Goal: Task Accomplishment & Management: Manage account settings

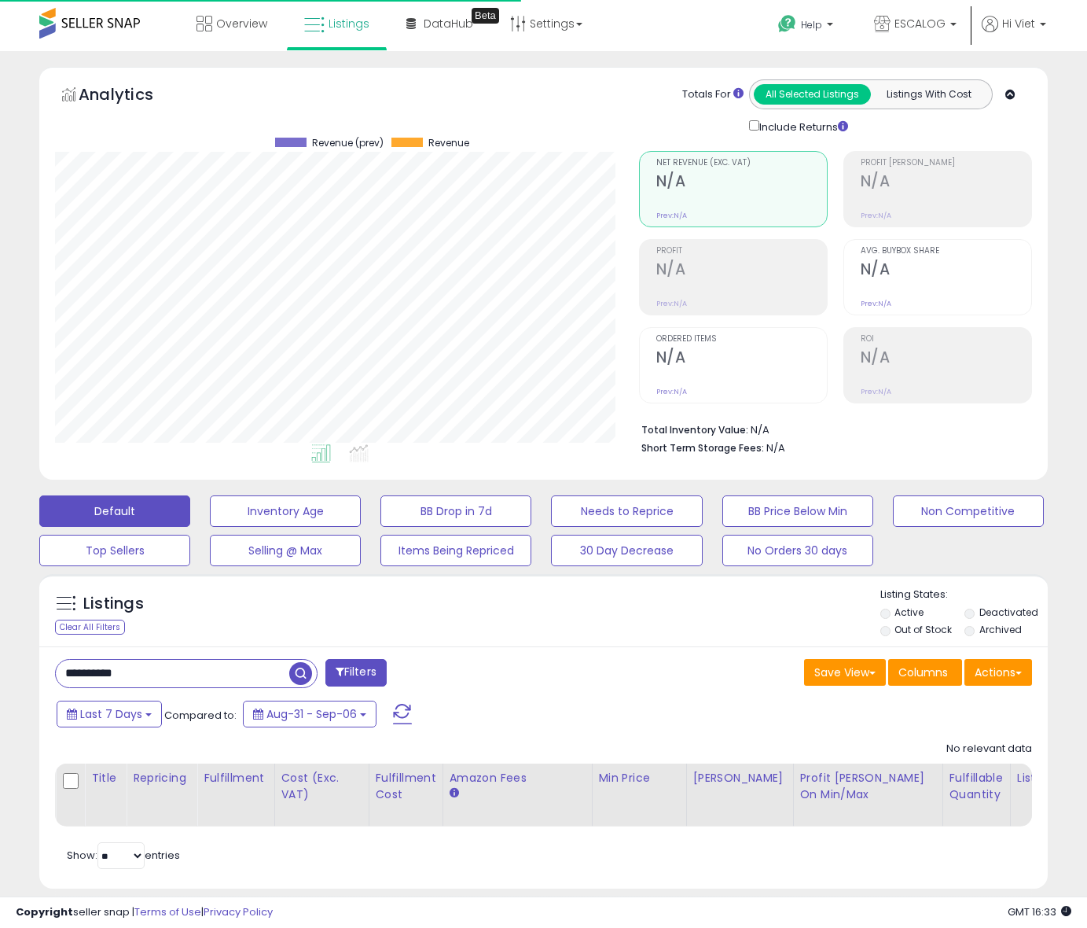
scroll to position [0, 33]
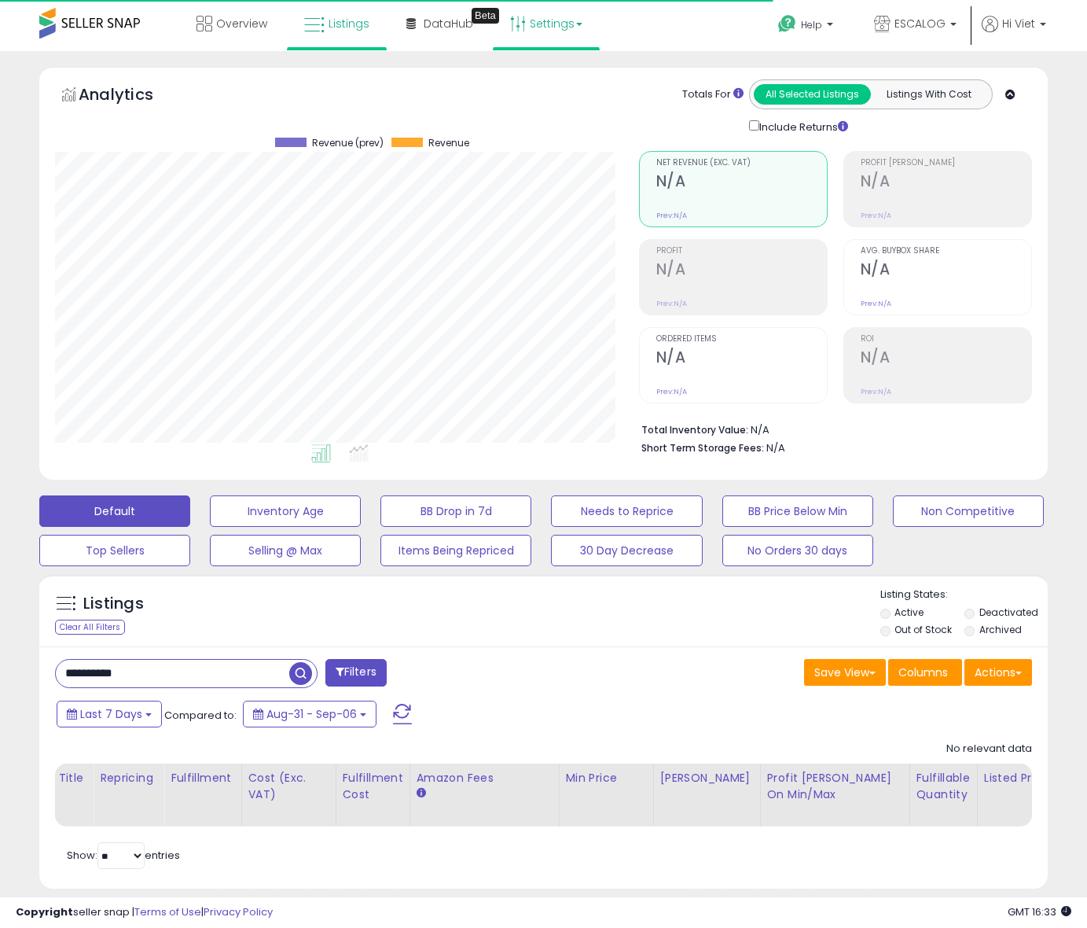
click at [557, 19] on link "Settings" at bounding box center [546, 23] width 96 height 47
click at [939, 26] on span "ESCALOG" at bounding box center [920, 24] width 51 height 16
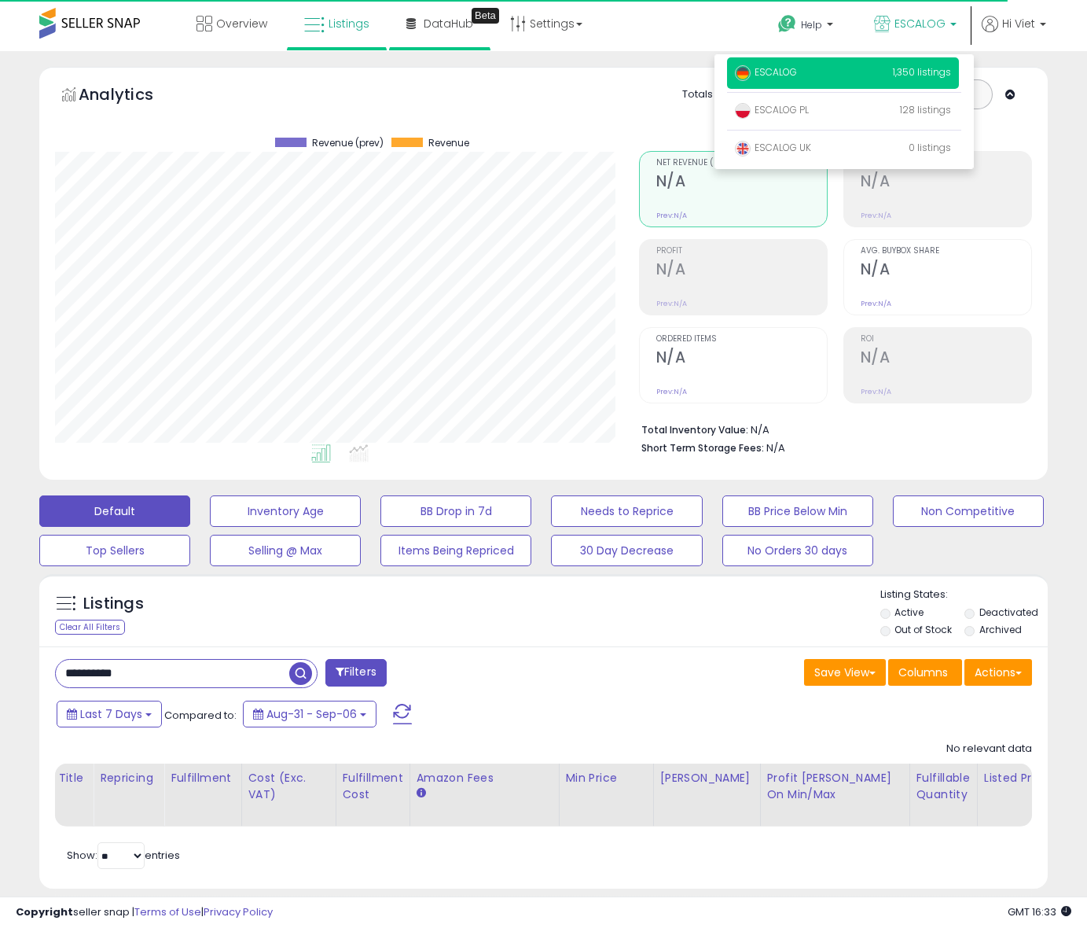
click at [389, 26] on li "DataHub Beta" at bounding box center [439, 25] width 101 height 50
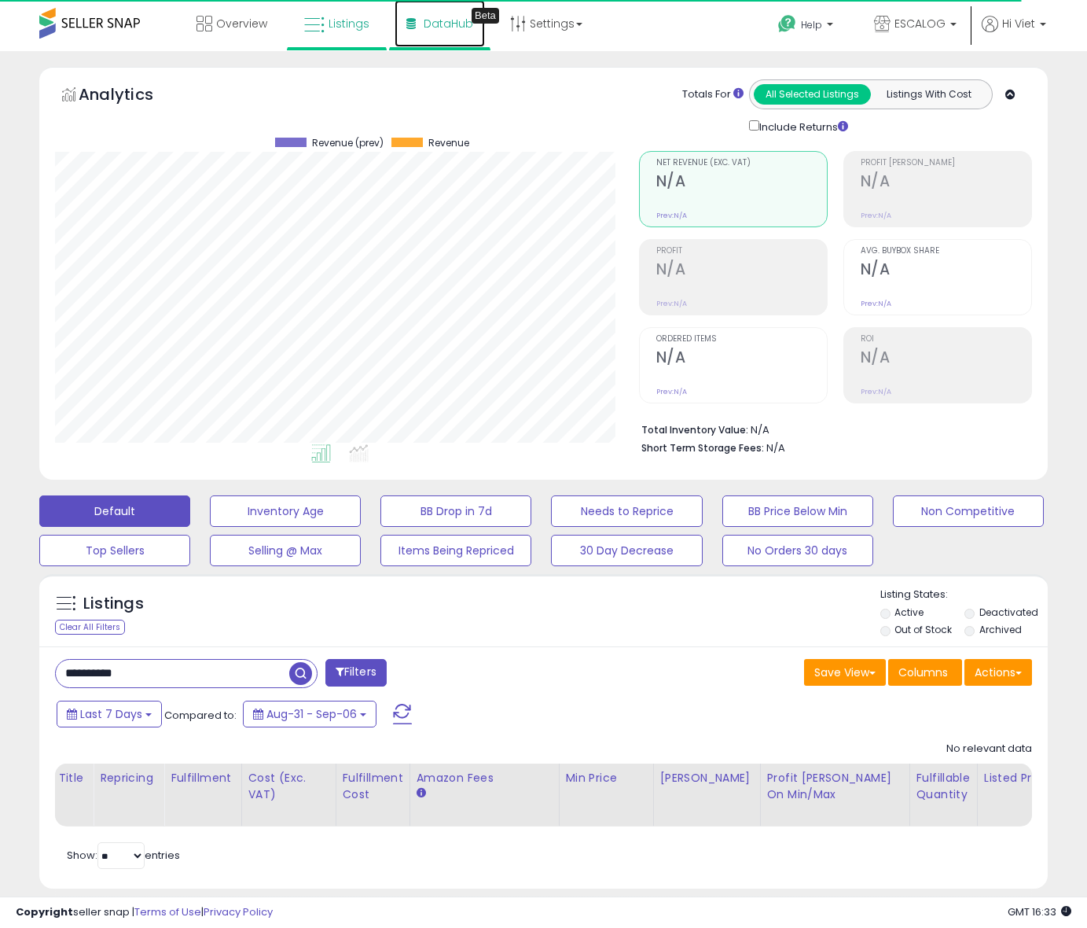
click at [465, 26] on span "DataHub" at bounding box center [449, 24] width 50 height 16
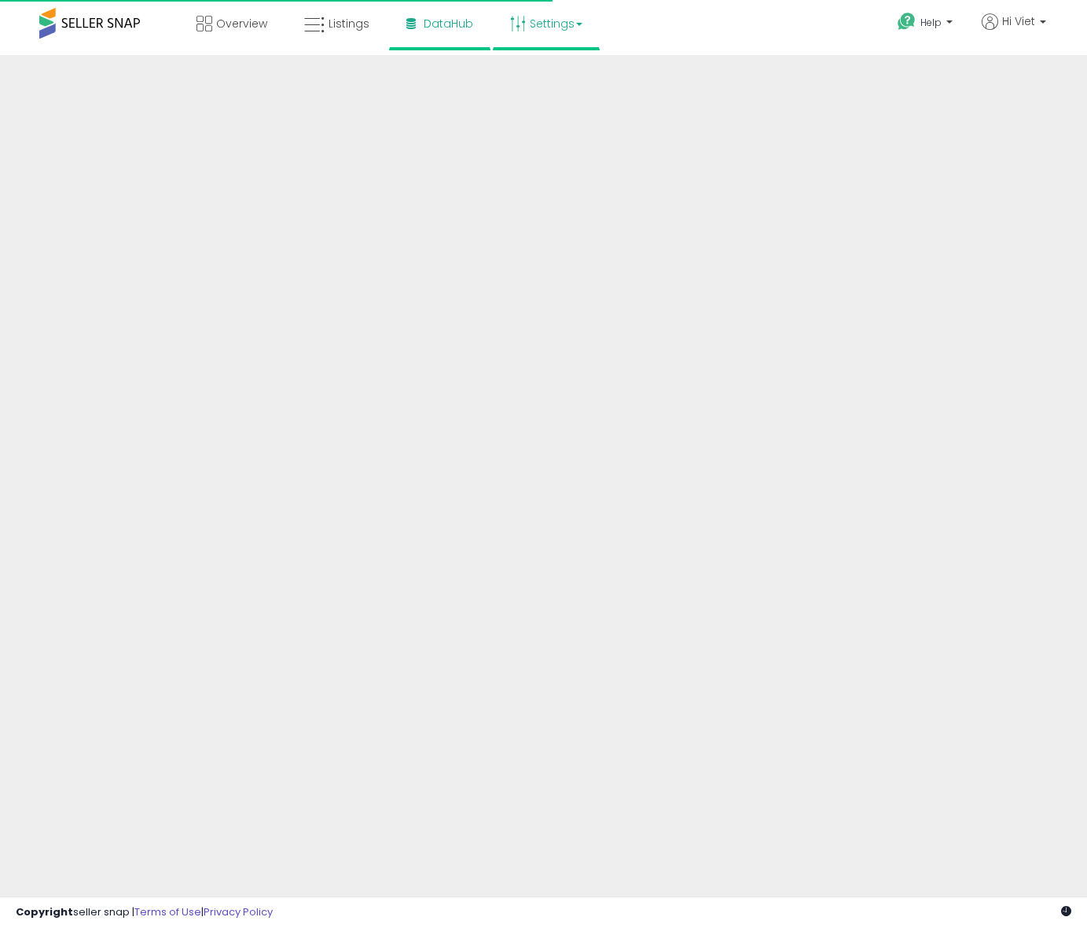
click at [562, 35] on link "Settings" at bounding box center [546, 23] width 96 height 47
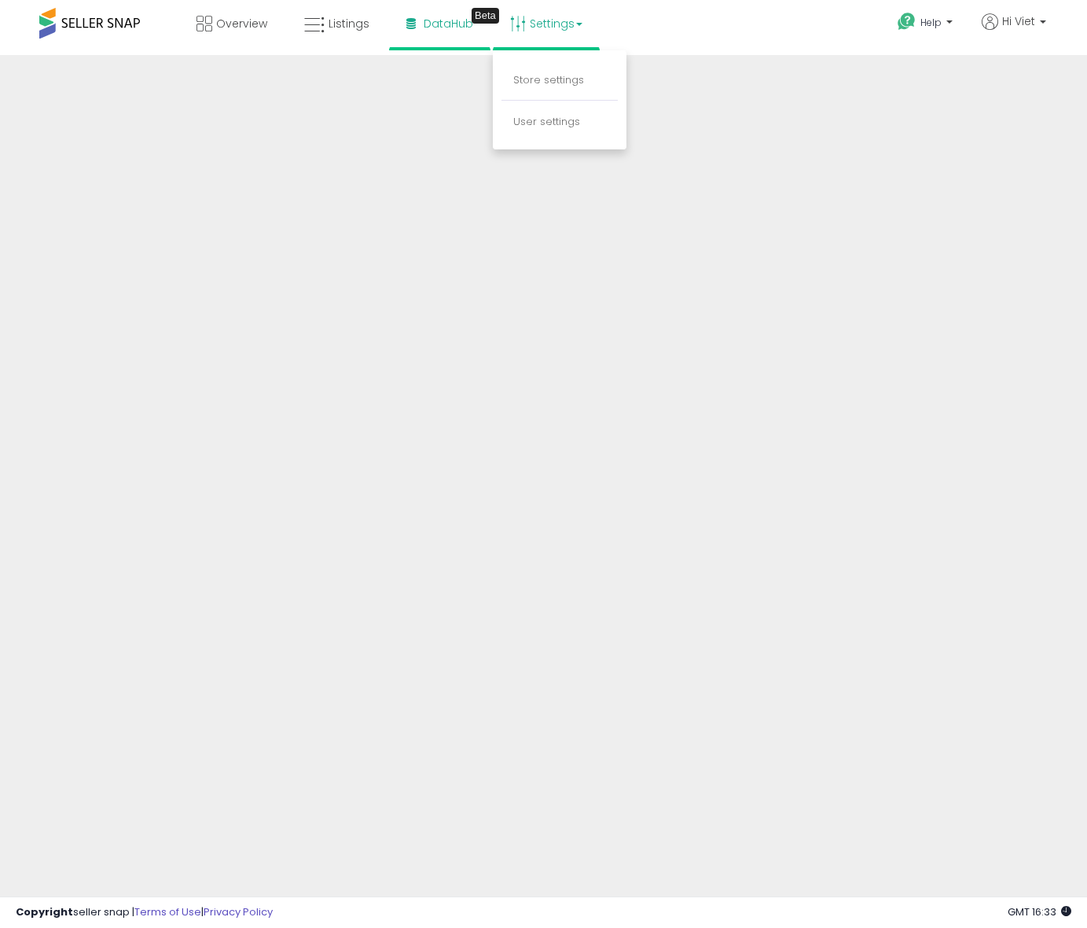
click at [561, 87] on li "Store settings" at bounding box center [560, 80] width 116 height 39
click at [553, 29] on link "Settings" at bounding box center [546, 23] width 96 height 47
click at [553, 79] on link "Store settings" at bounding box center [548, 79] width 71 height 15
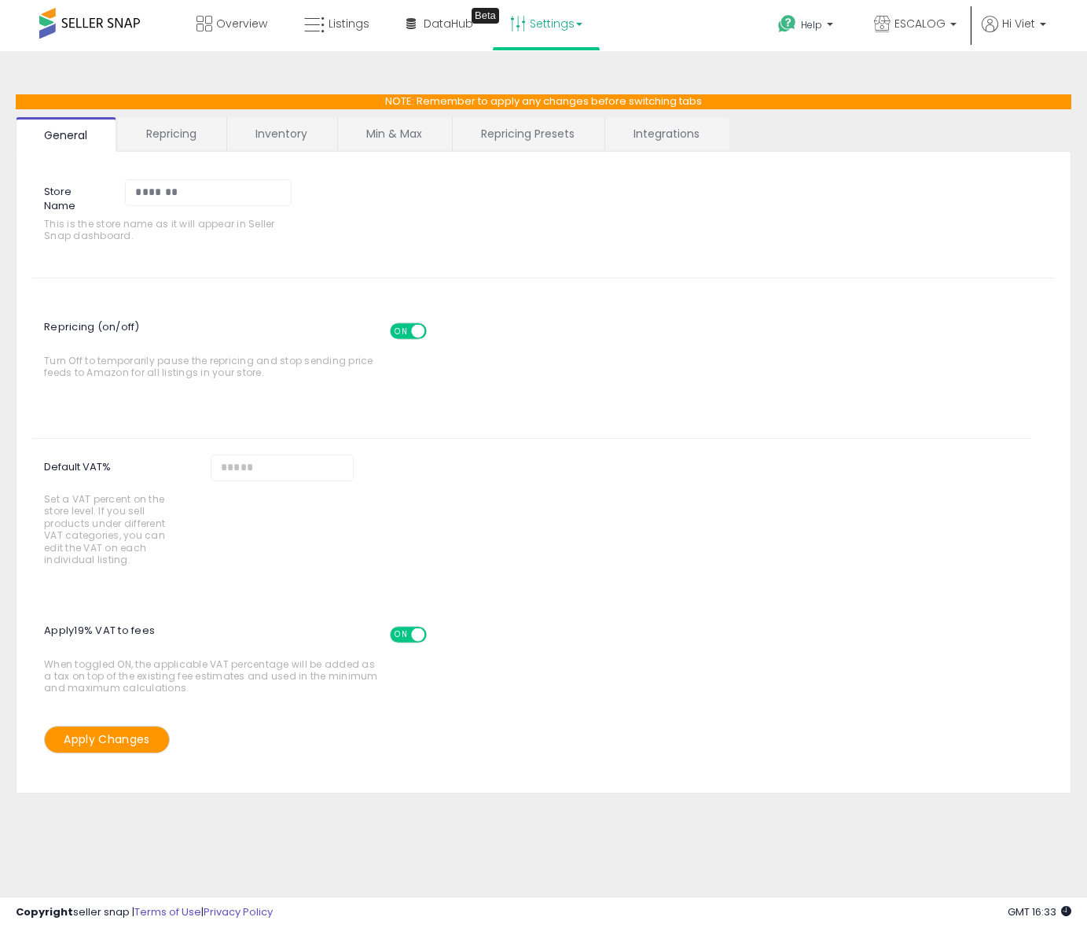
click at [535, 140] on link "Repricing Presets" at bounding box center [528, 133] width 150 height 33
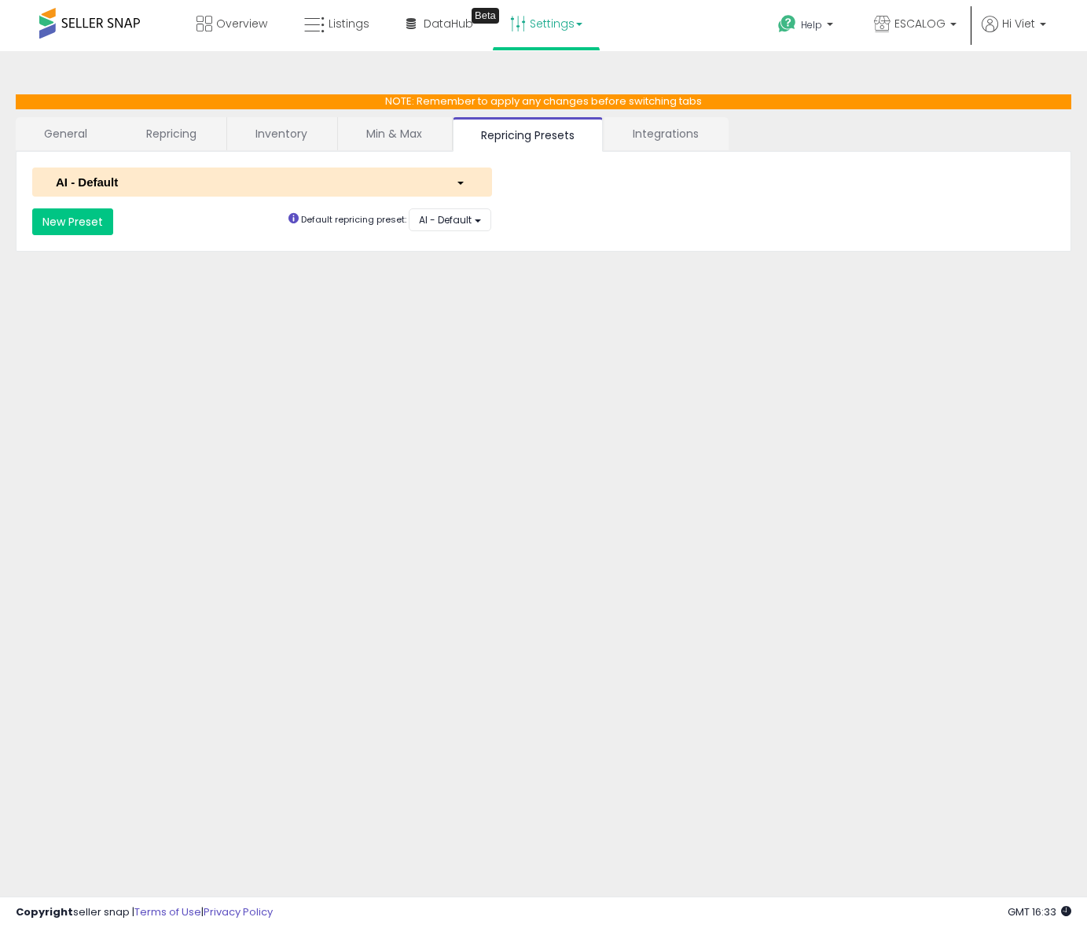
click at [414, 135] on link "Min & Max" at bounding box center [394, 133] width 112 height 33
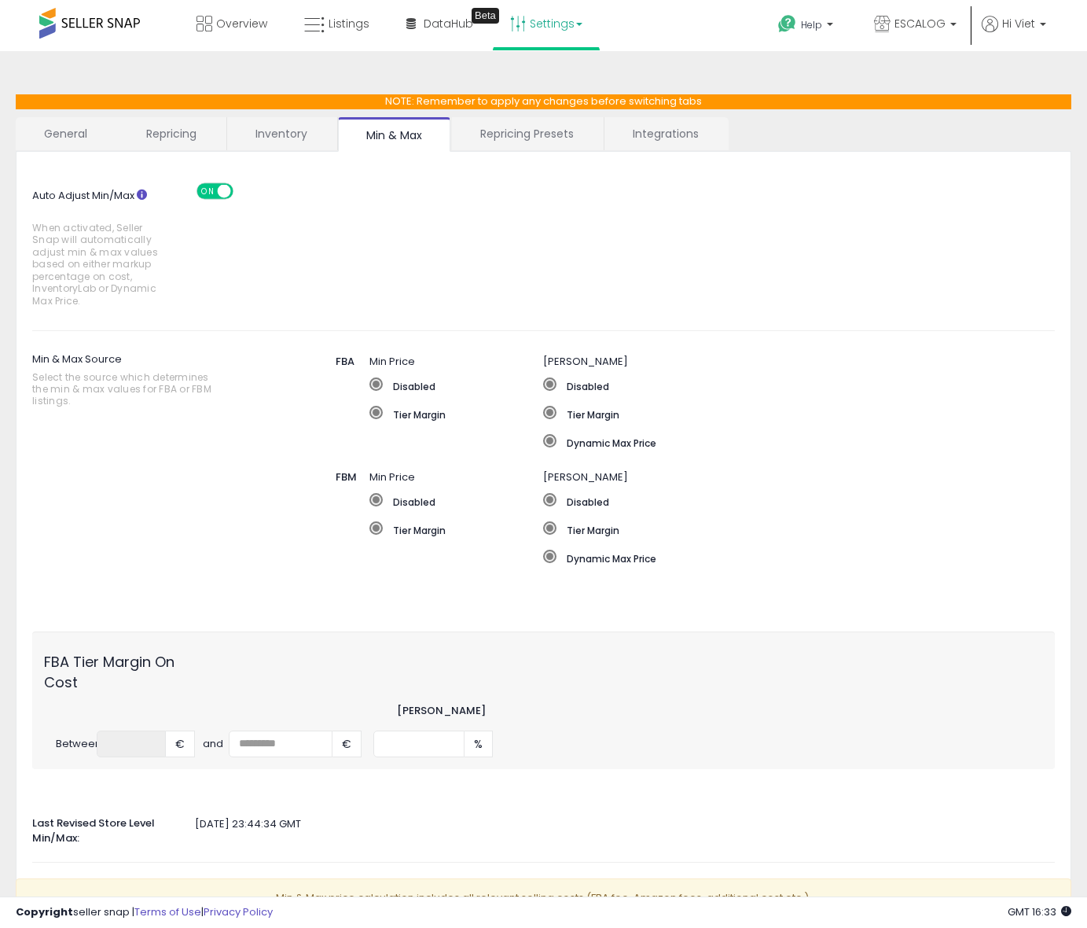
click at [314, 137] on link "Inventory" at bounding box center [281, 133] width 108 height 33
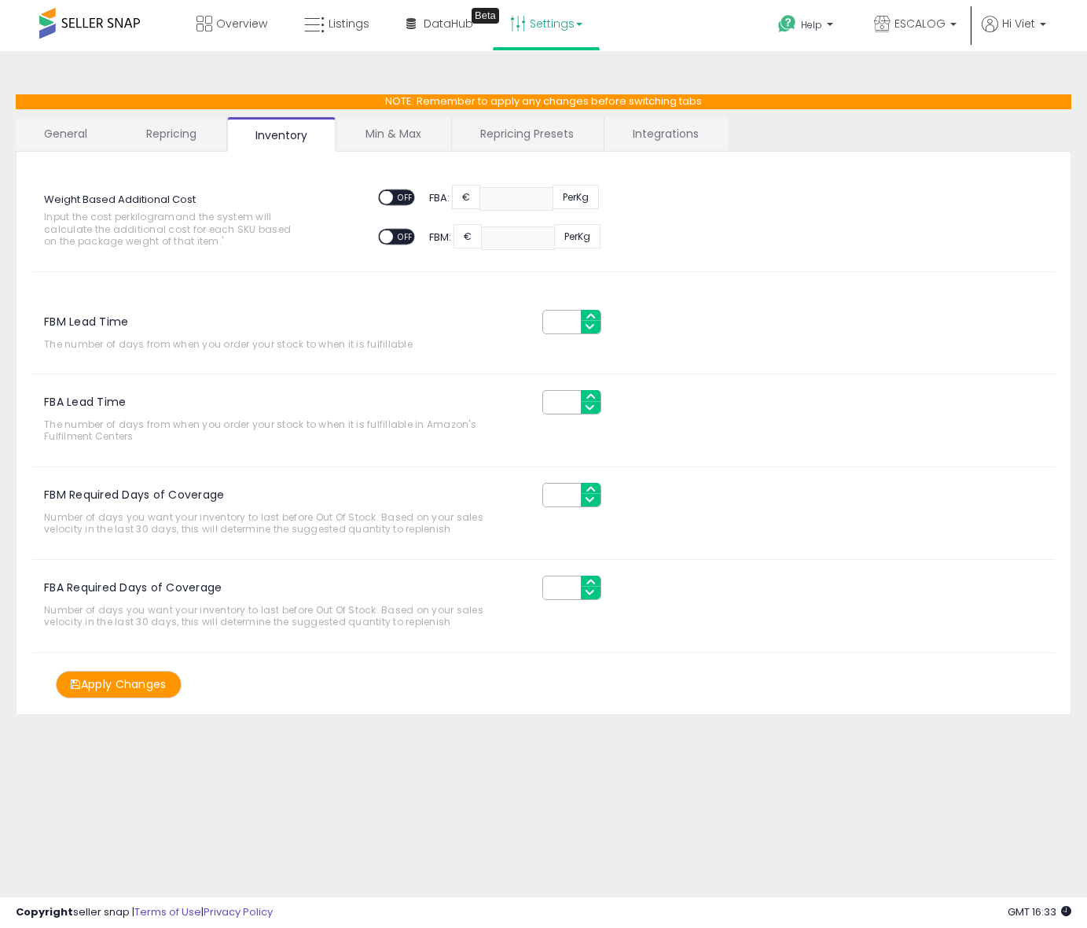
click at [216, 141] on link "Repricing" at bounding box center [171, 133] width 107 height 33
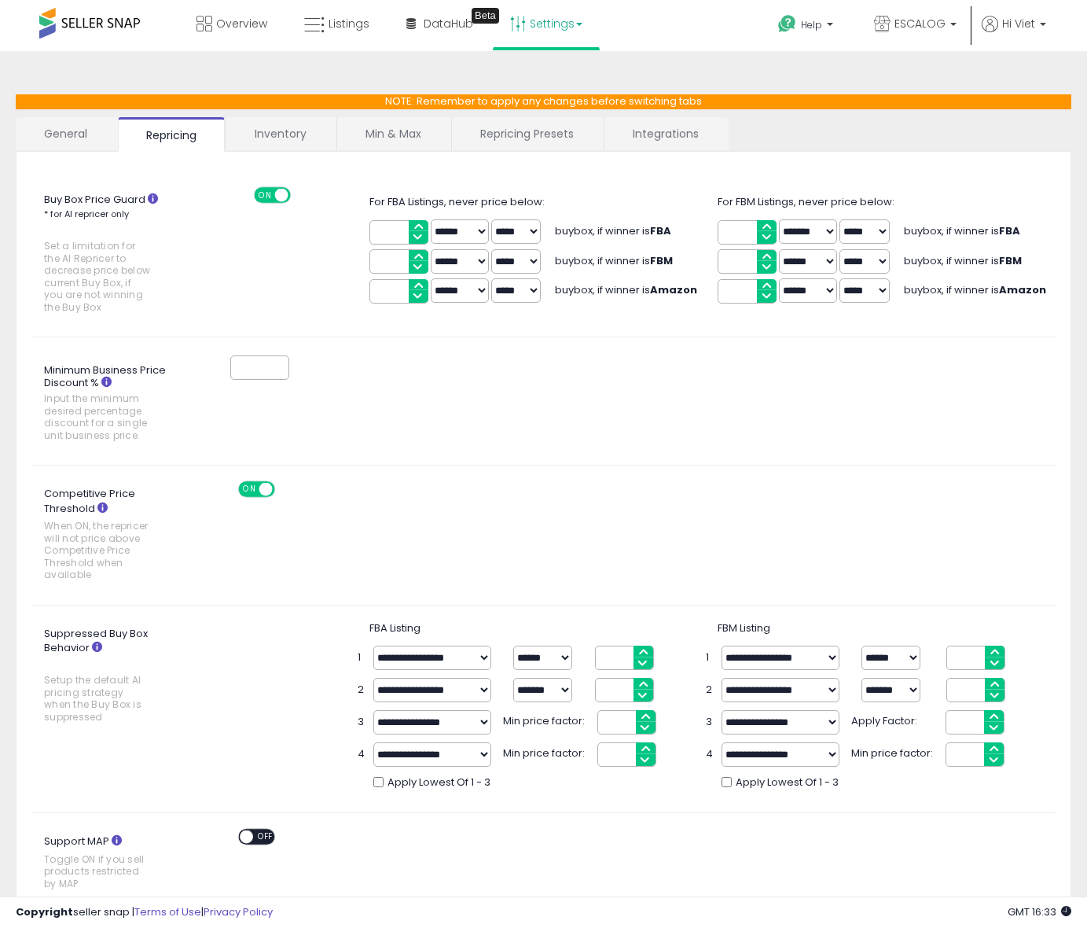
click at [93, 136] on link "General" at bounding box center [66, 133] width 101 height 33
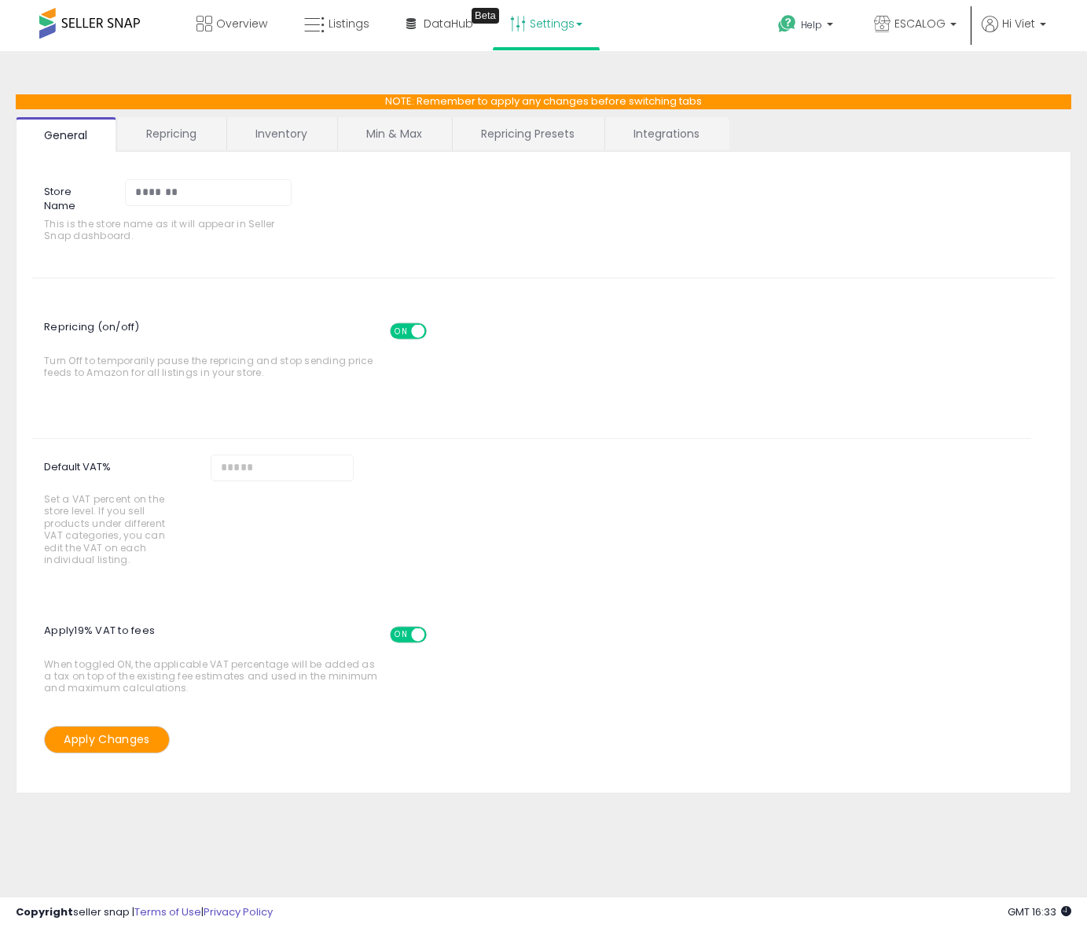
click at [222, 139] on link "Repricing" at bounding box center [171, 133] width 107 height 33
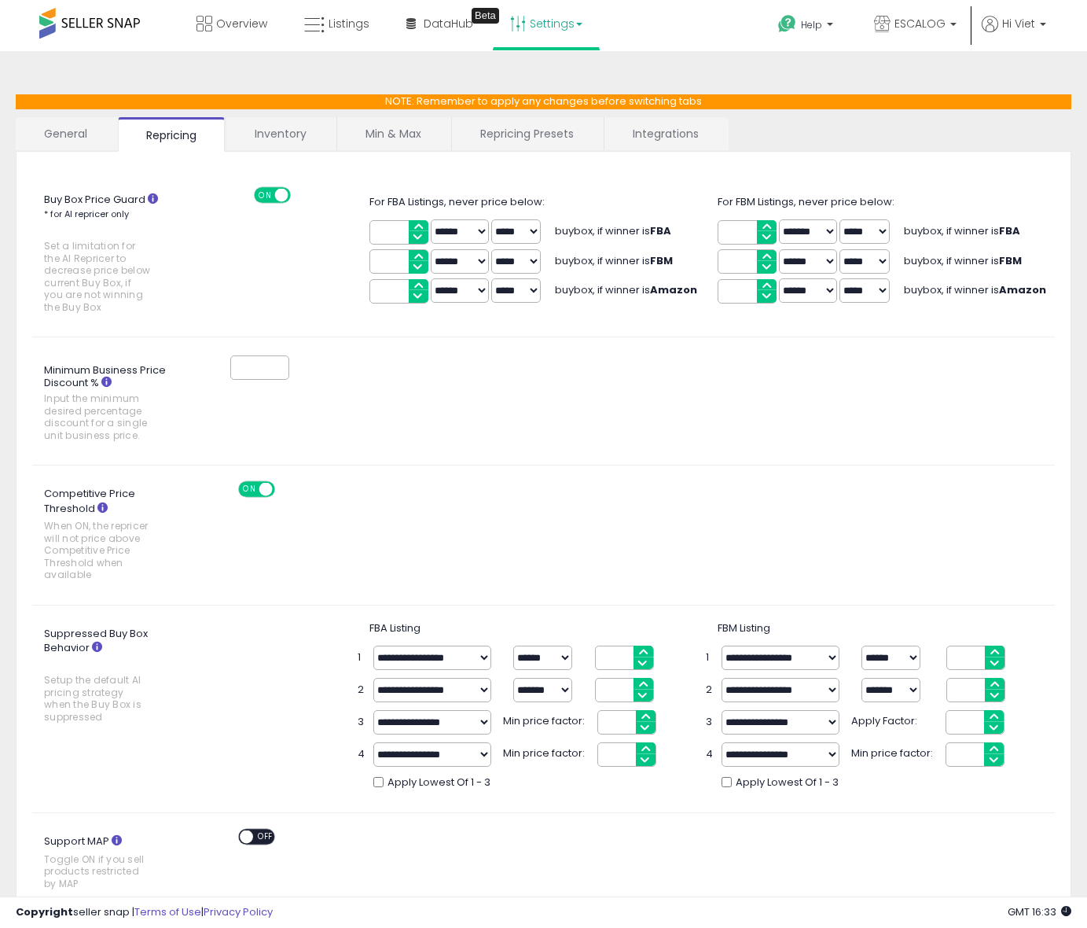
click at [320, 144] on link "Inventory" at bounding box center [280, 133] width 108 height 33
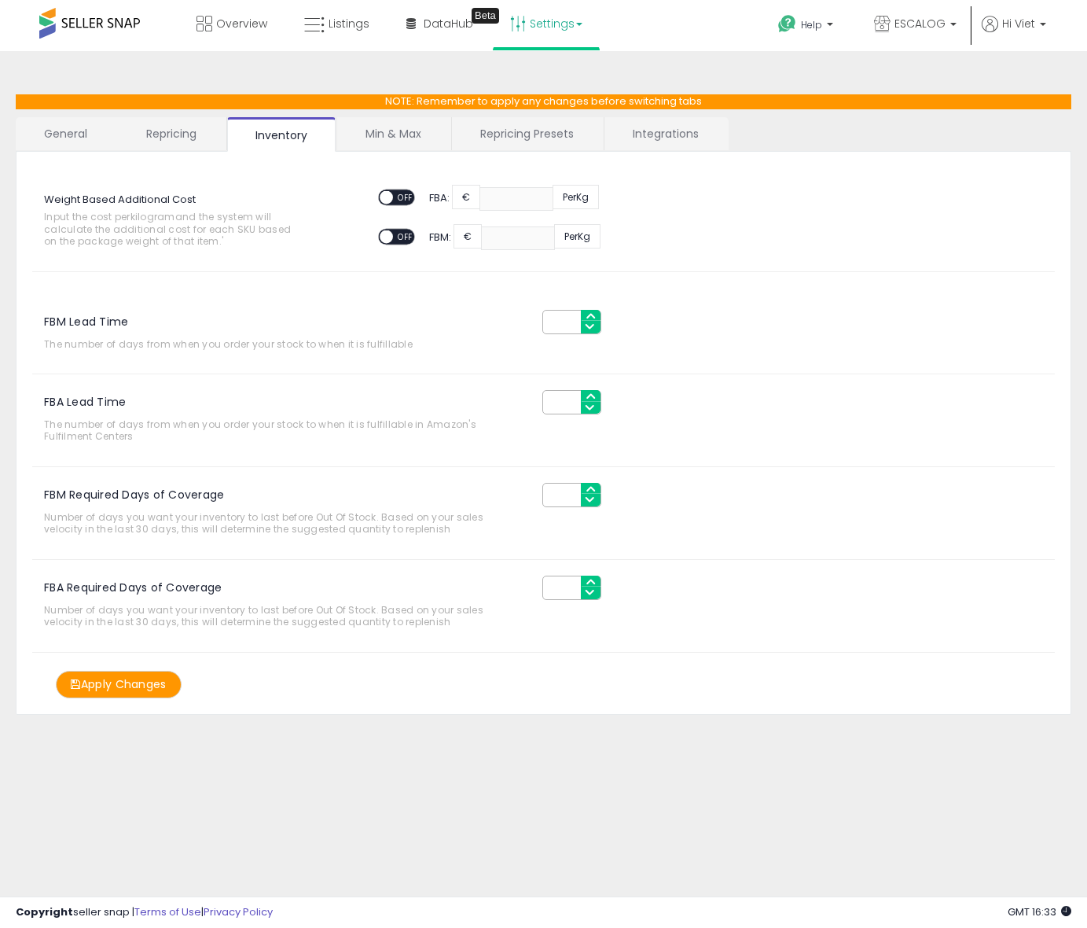
click at [413, 138] on link "Min & Max" at bounding box center [393, 133] width 112 height 33
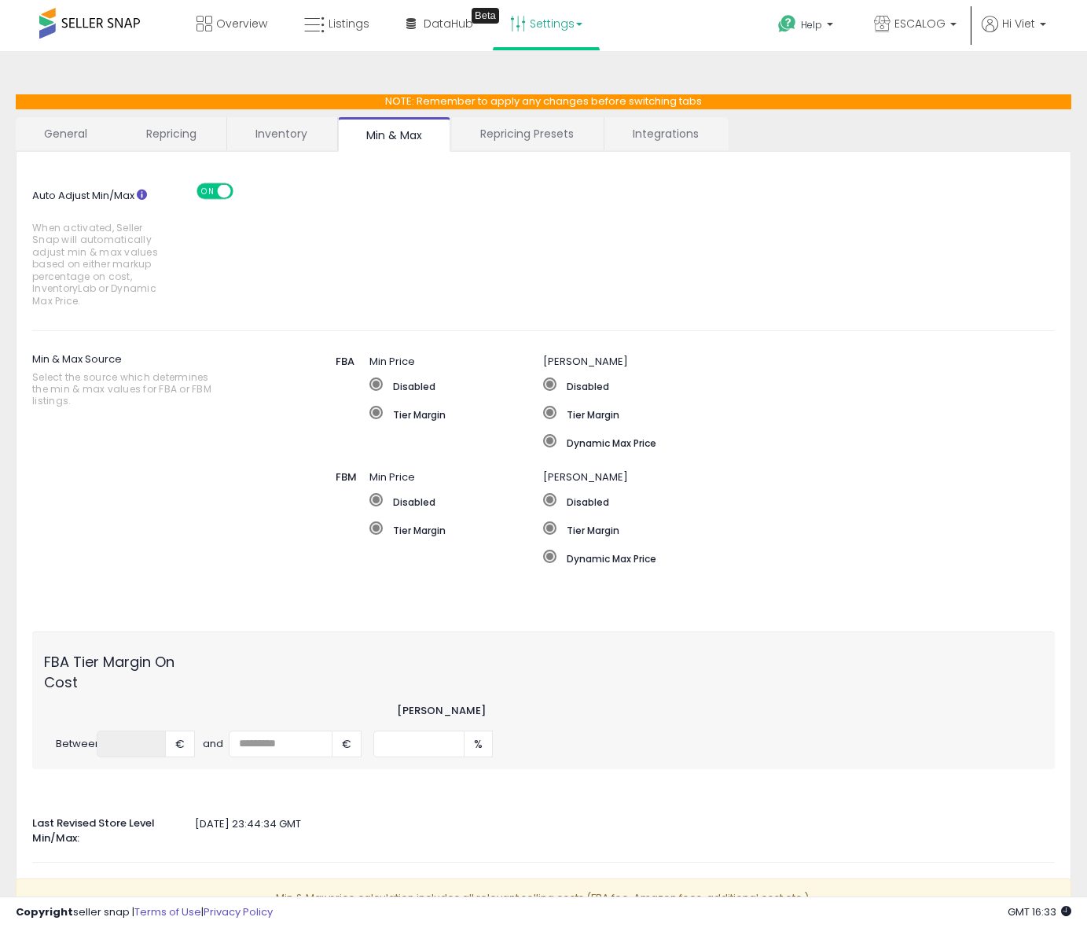
click at [536, 145] on link "Repricing Presets" at bounding box center [527, 133] width 150 height 33
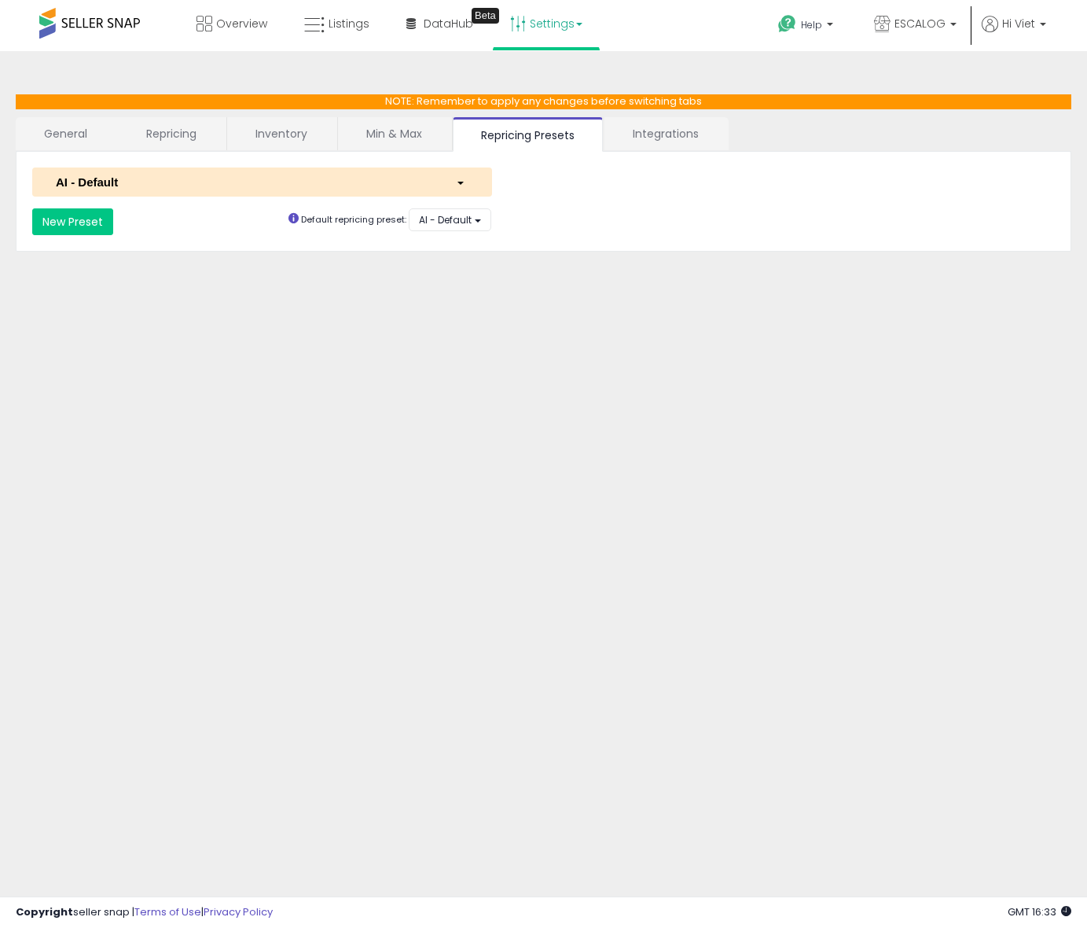
click at [463, 176] on div "button" at bounding box center [462, 182] width 36 height 17
